Goal: Task Accomplishment & Management: Manage account settings

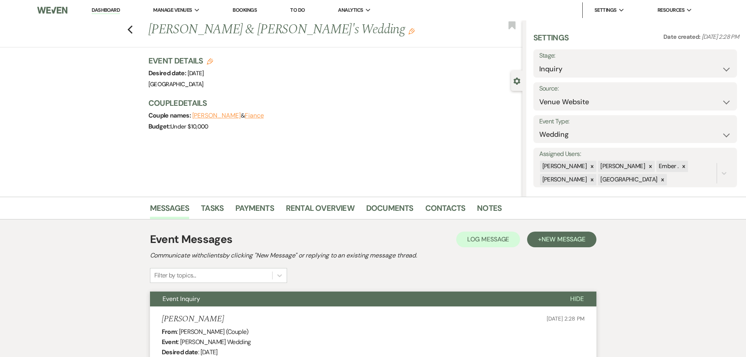
select select "5"
click at [113, 12] on link "Dashboard" at bounding box center [106, 10] width 28 height 7
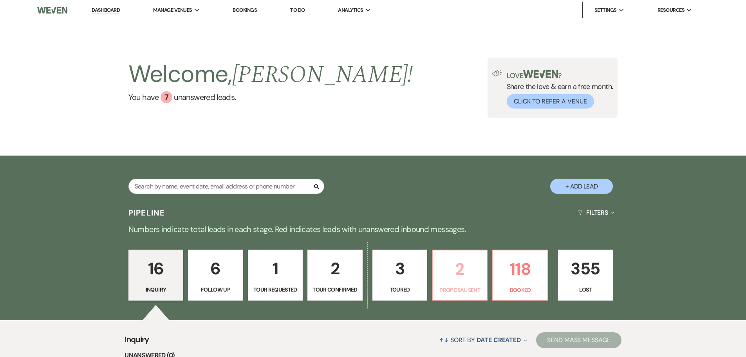
click at [458, 268] on p "2" at bounding box center [460, 269] width 45 height 26
select select "6"
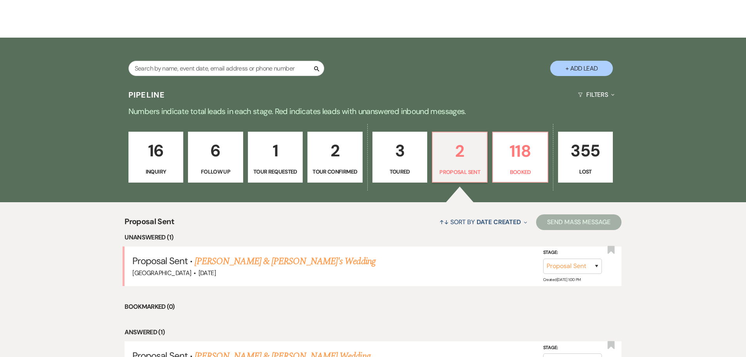
scroll to position [196, 0]
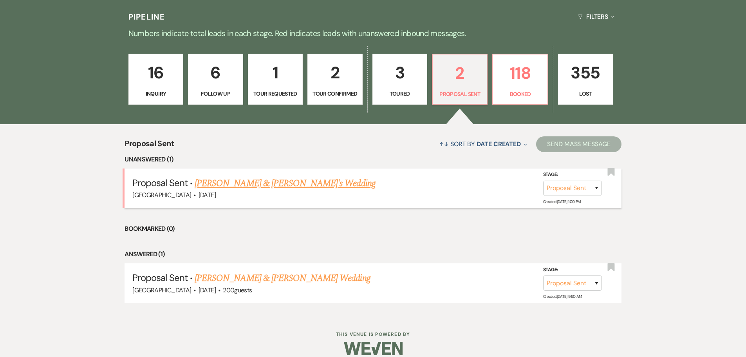
click at [275, 185] on link "[PERSON_NAME] & [PERSON_NAME]'s Wedding" at bounding box center [285, 183] width 181 height 14
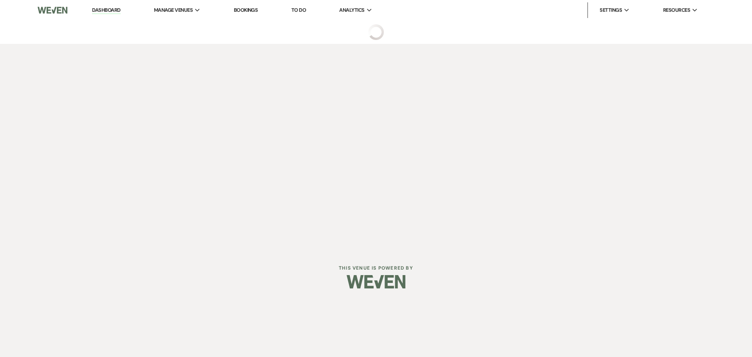
select select "6"
select select "5"
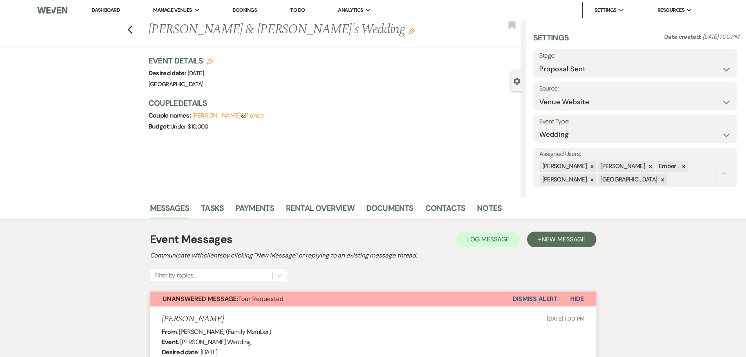
click at [114, 10] on link "Dashboard" at bounding box center [106, 10] width 28 height 7
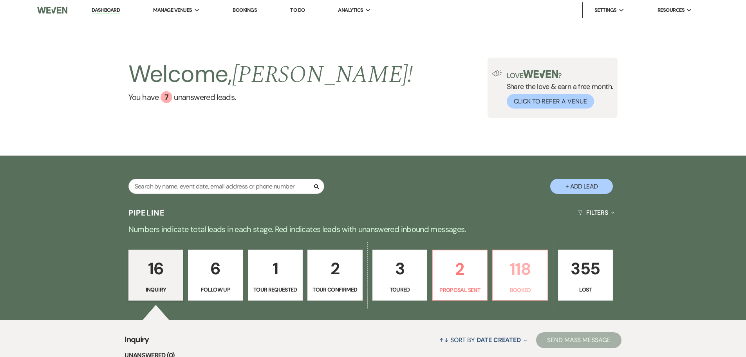
click at [534, 284] on link "118 Booked" at bounding box center [521, 275] width 56 height 51
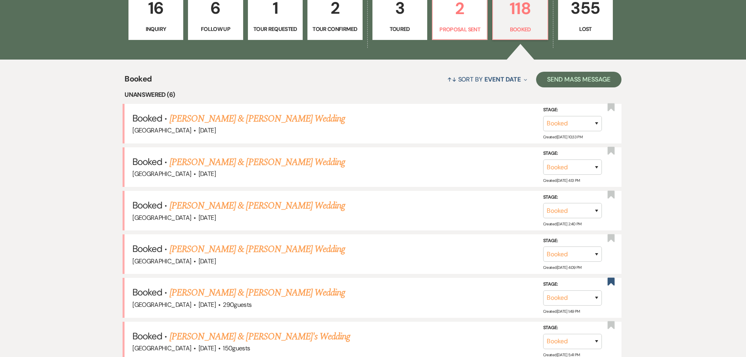
scroll to position [274, 0]
